Goal: Task Accomplishment & Management: Use online tool/utility

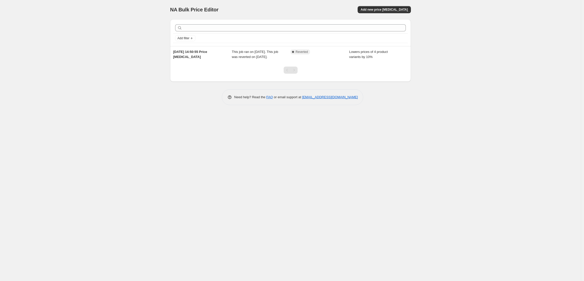
click at [131, 74] on div "NA Bulk Price Editor. This page is ready NA Bulk Price Editor Add new price cha…" at bounding box center [290, 140] width 581 height 281
